Goal: Check status

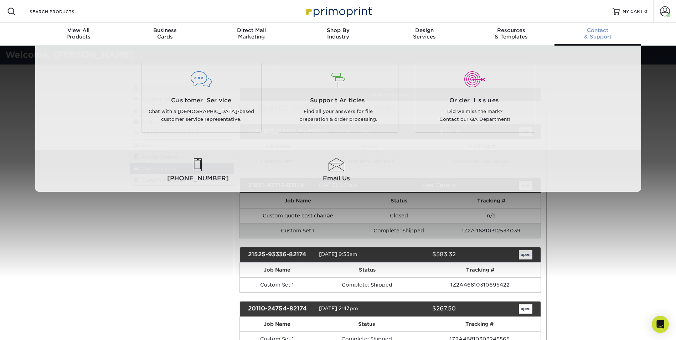
click at [600, 35] on div "Contact & Support" at bounding box center [598, 33] width 87 height 13
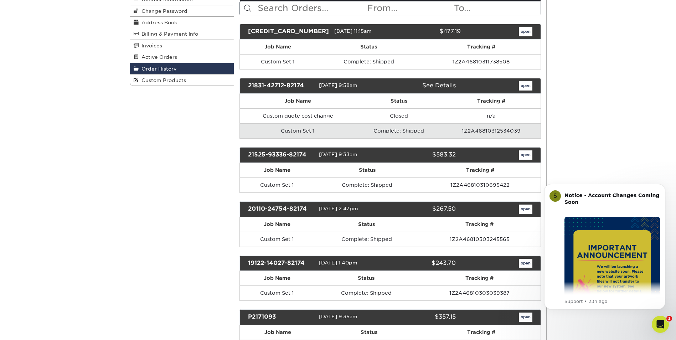
scroll to position [107, 0]
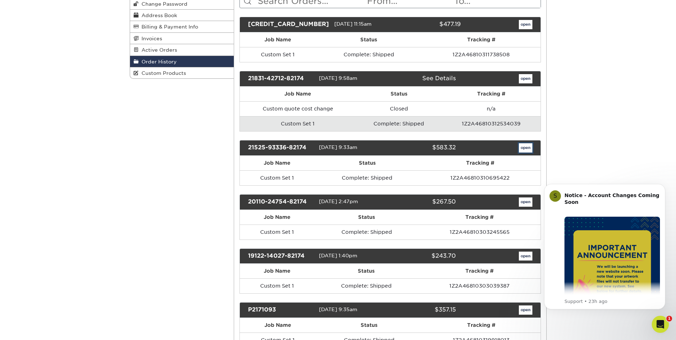
click at [523, 148] on link "open" at bounding box center [526, 147] width 14 height 9
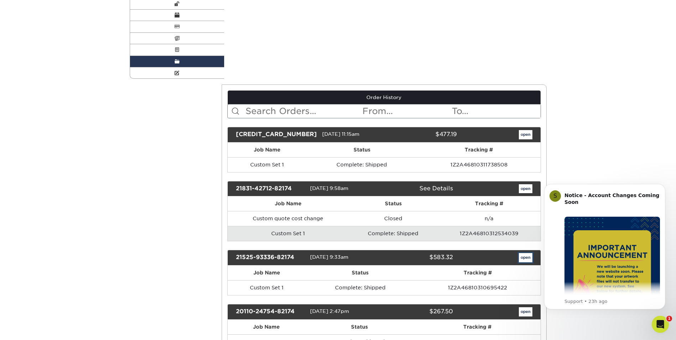
scroll to position [0, 0]
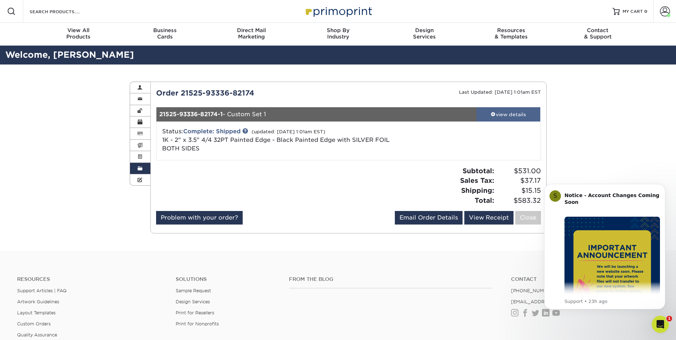
click at [505, 116] on div "view details" at bounding box center [509, 114] width 64 height 7
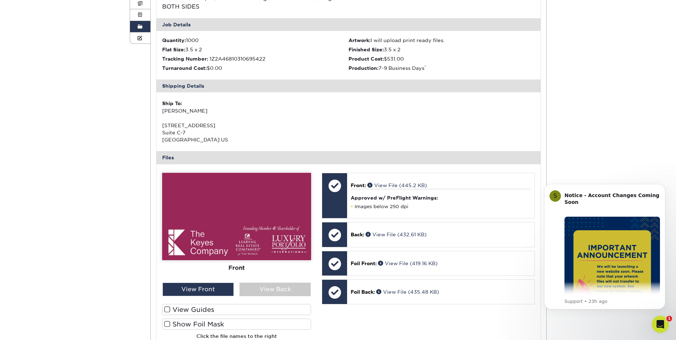
scroll to position [143, 0]
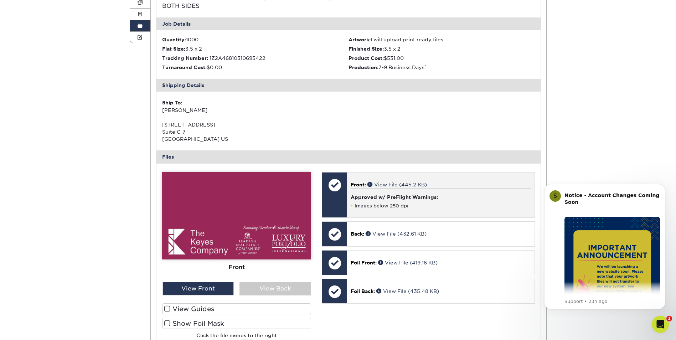
click at [388, 200] on h4 "Approved w/ PreFlight Warnings:" at bounding box center [441, 197] width 180 height 6
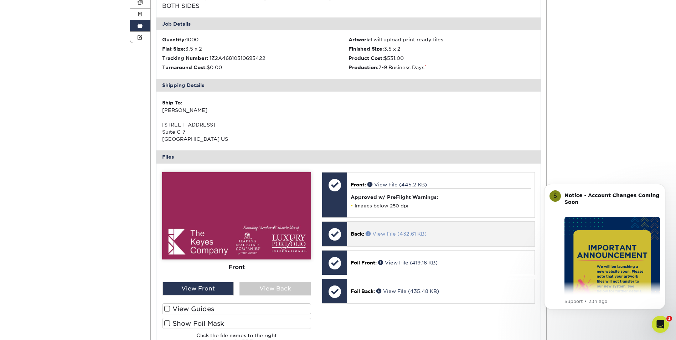
click at [384, 235] on link "View File (432.61 KB)" at bounding box center [396, 234] width 61 height 6
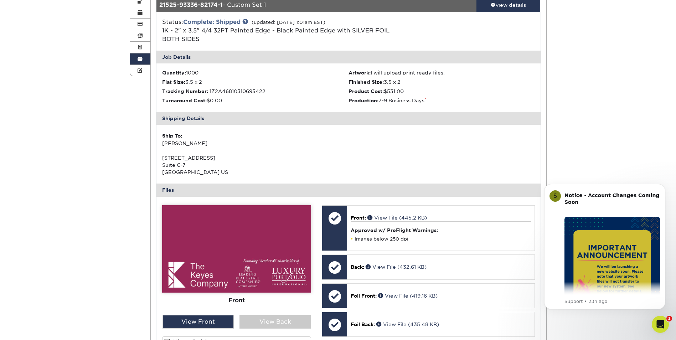
scroll to position [36, 0]
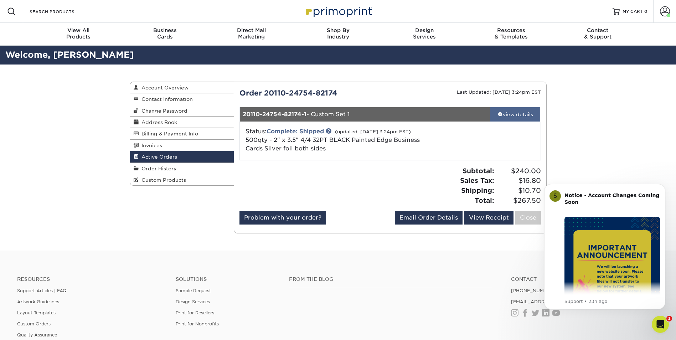
click at [513, 114] on div "view details" at bounding box center [516, 114] width 50 height 7
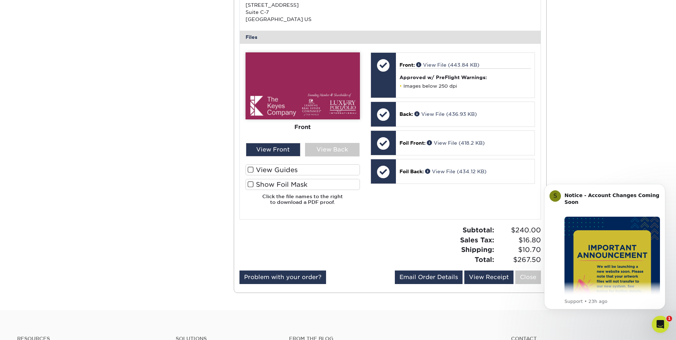
scroll to position [250, 0]
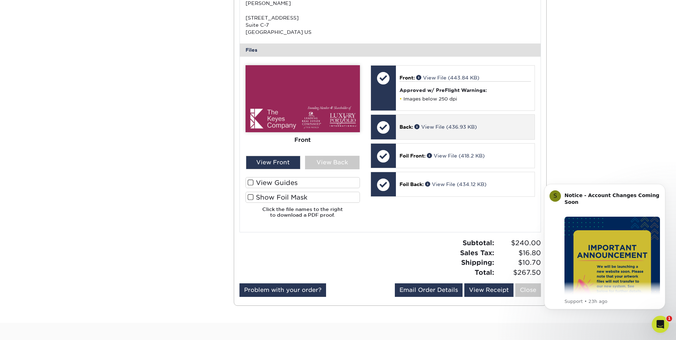
click at [446, 130] on p "Back: View File (436.93 KB)" at bounding box center [466, 126] width 132 height 7
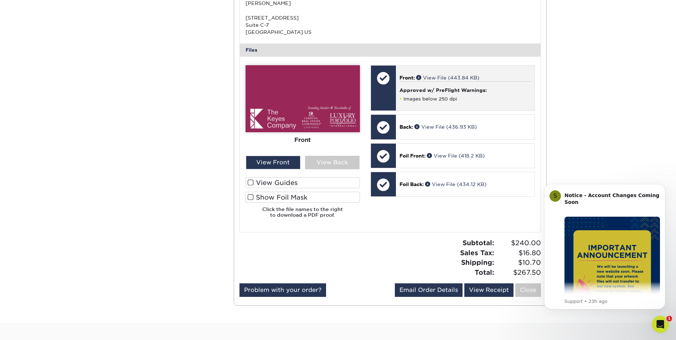
click at [444, 97] on li "Images below 250 dpi" at bounding box center [466, 99] width 132 height 6
click at [442, 90] on h4 "Approved w/ PreFlight Warnings:" at bounding box center [466, 90] width 132 height 6
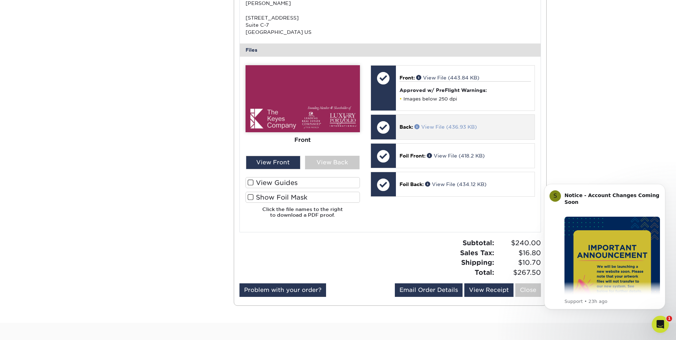
click at [439, 124] on link "View File (436.93 KB)" at bounding box center [446, 127] width 62 height 6
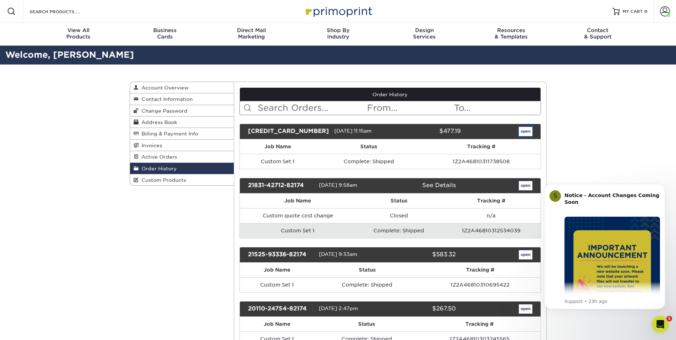
click at [526, 133] on link "open" at bounding box center [526, 131] width 14 height 9
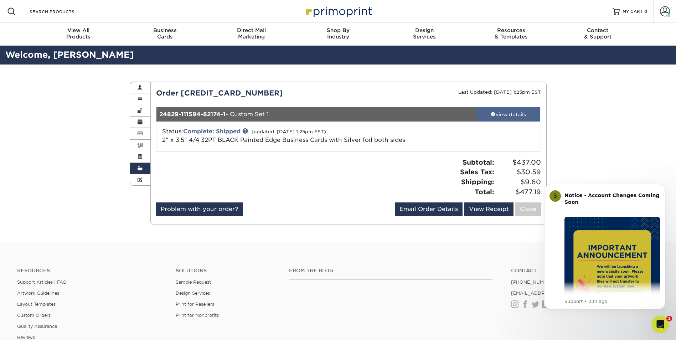
click at [512, 117] on div "view details" at bounding box center [509, 114] width 64 height 7
